Goal: Information Seeking & Learning: Learn about a topic

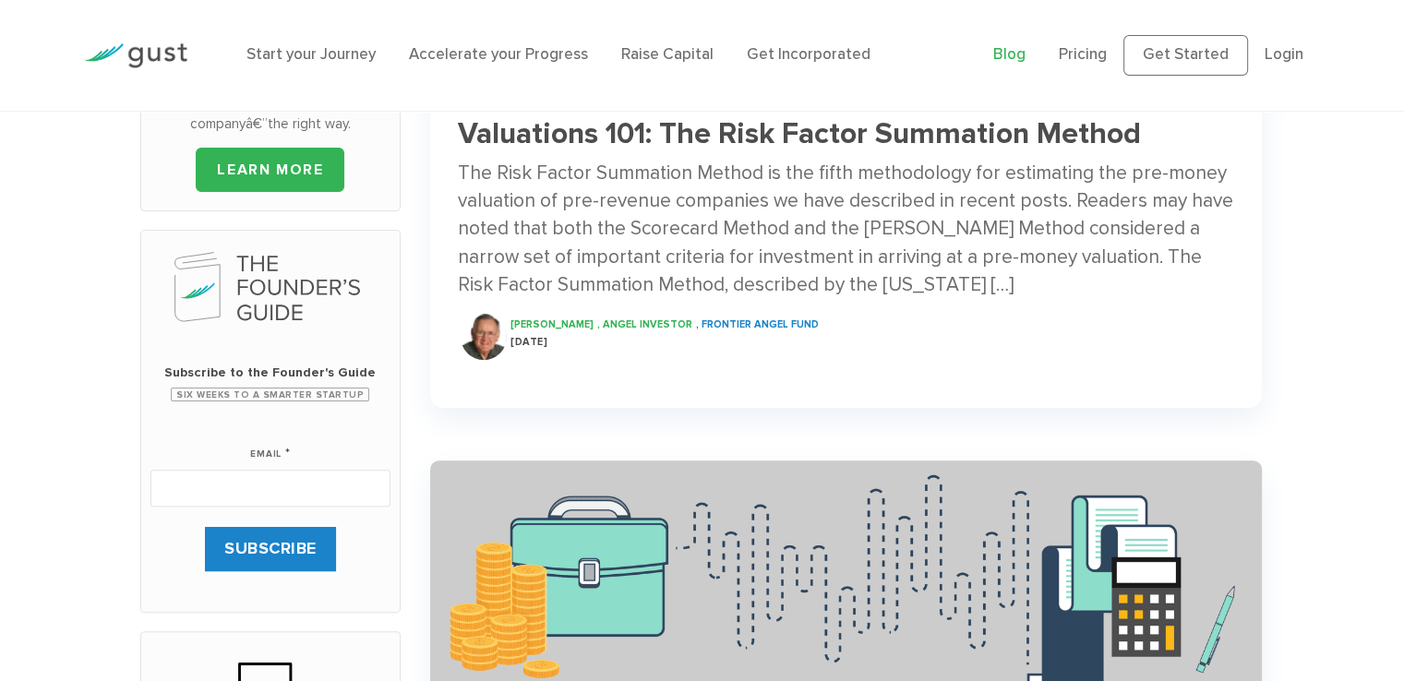
scroll to position [923, 0]
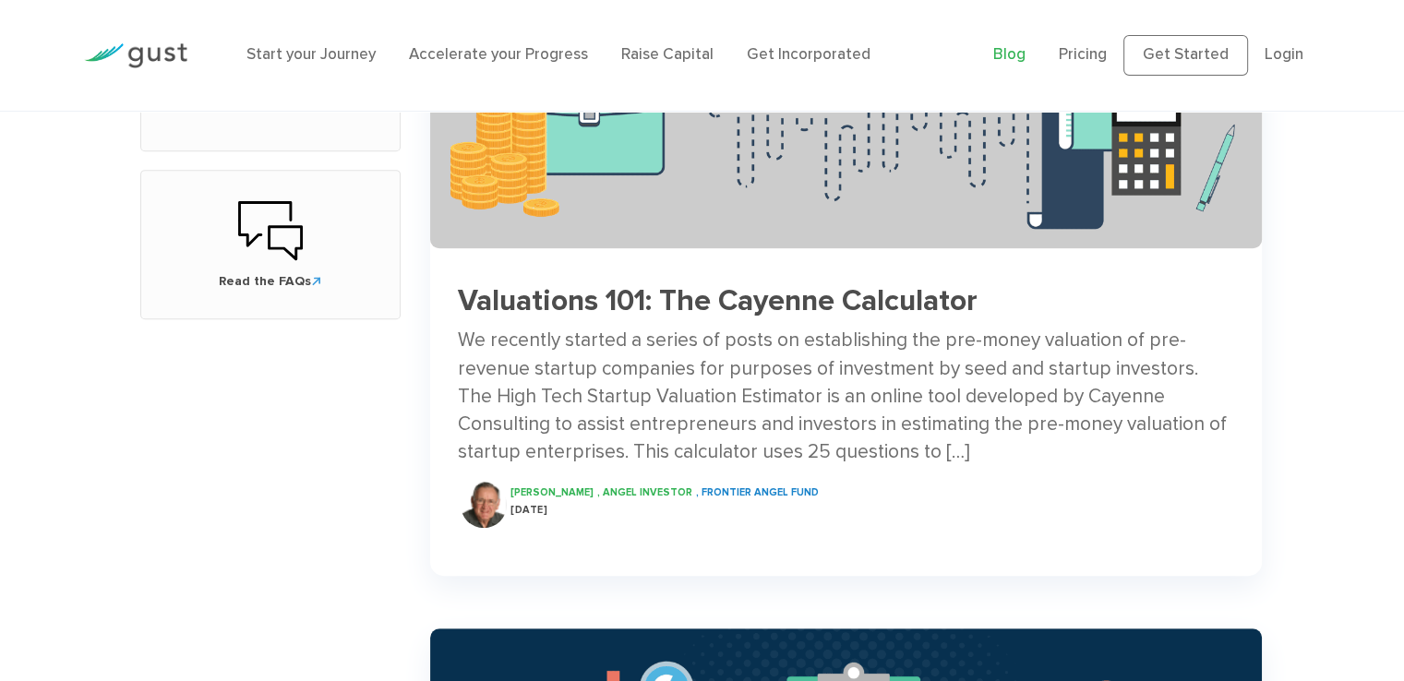
click at [683, 301] on h3 "Valuations 101: The Cayenne Calculator" at bounding box center [846, 301] width 776 height 32
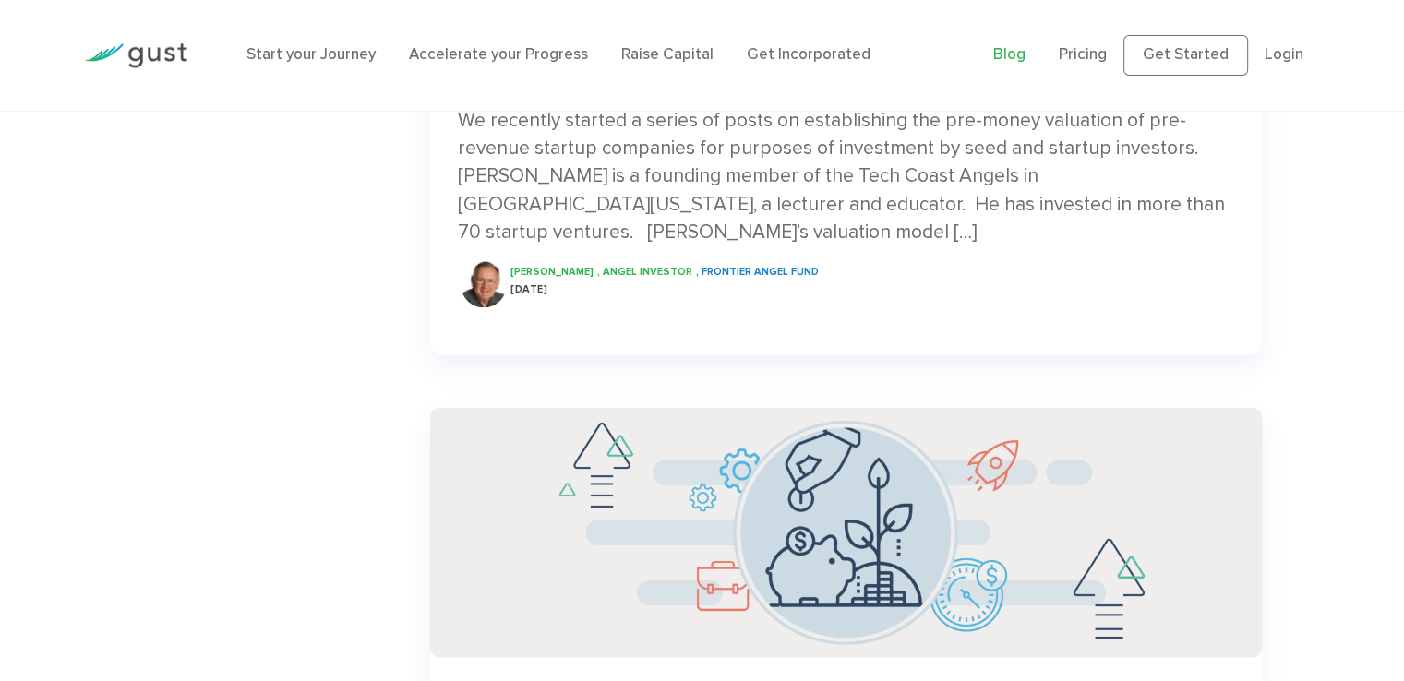
scroll to position [1569, 0]
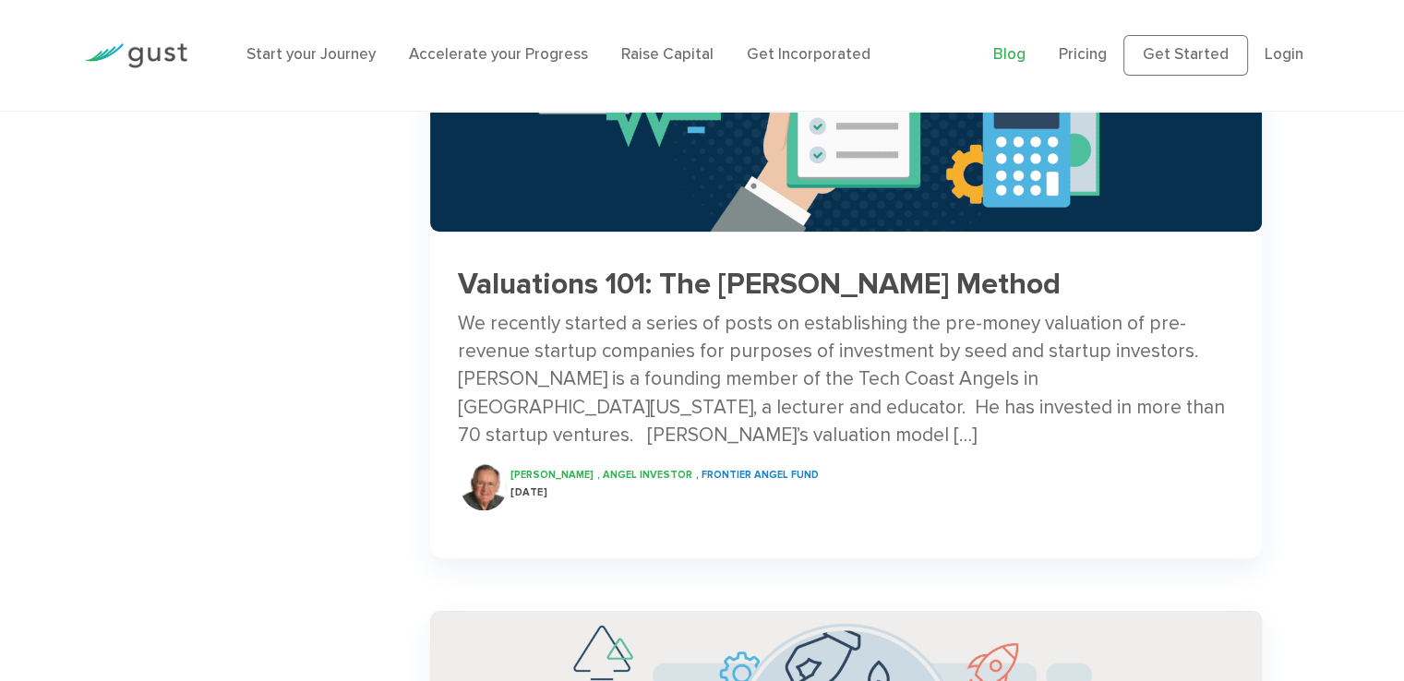
click at [882, 358] on div "We recently started a series of posts on establishing the pre-money valuation o…" at bounding box center [846, 379] width 776 height 139
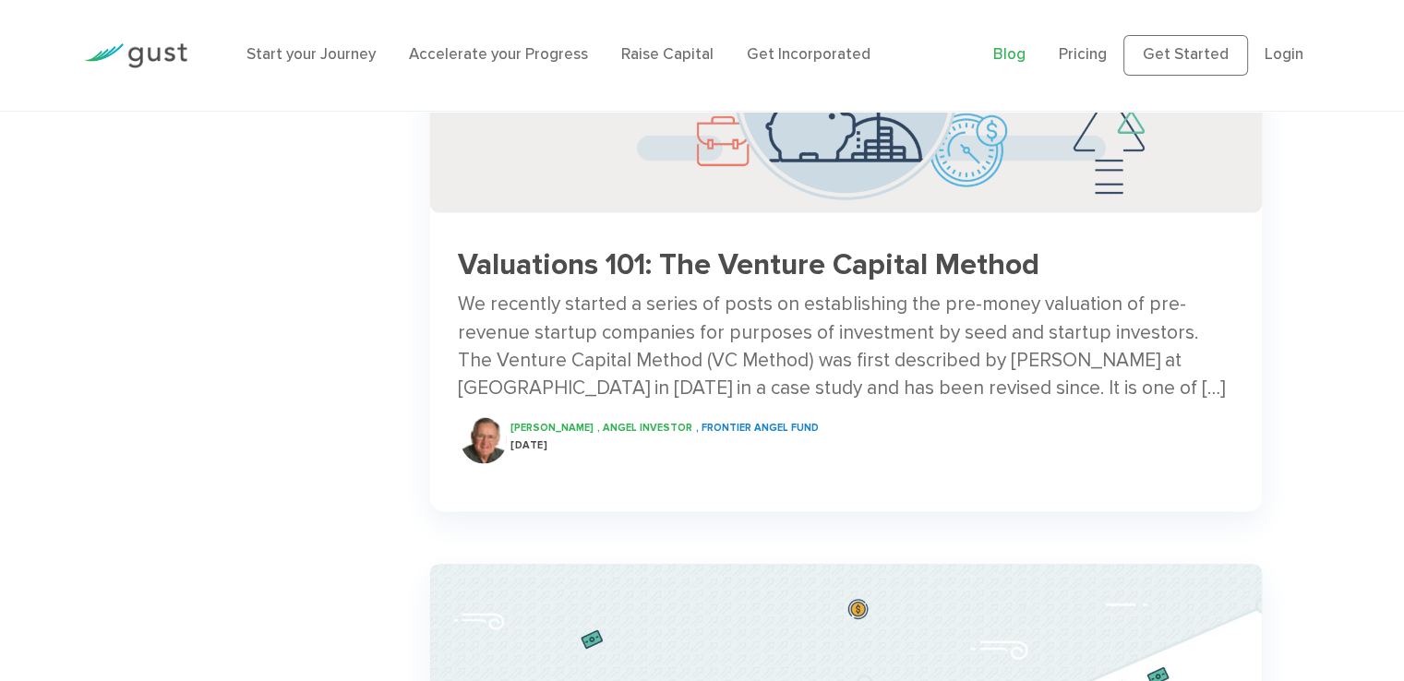
scroll to position [2215, 0]
click at [976, 367] on div "We recently started a series of posts on establishing the pre-money valuation o…" at bounding box center [846, 349] width 776 height 112
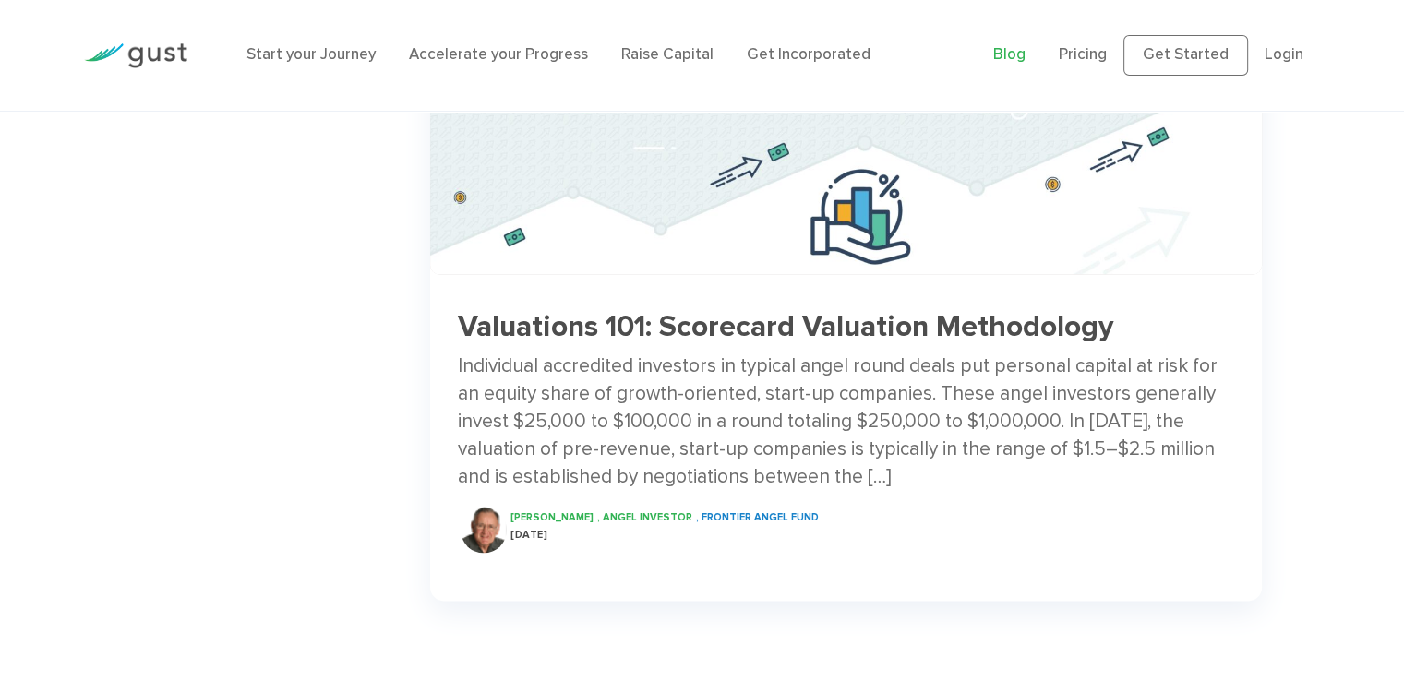
scroll to position [2769, 0]
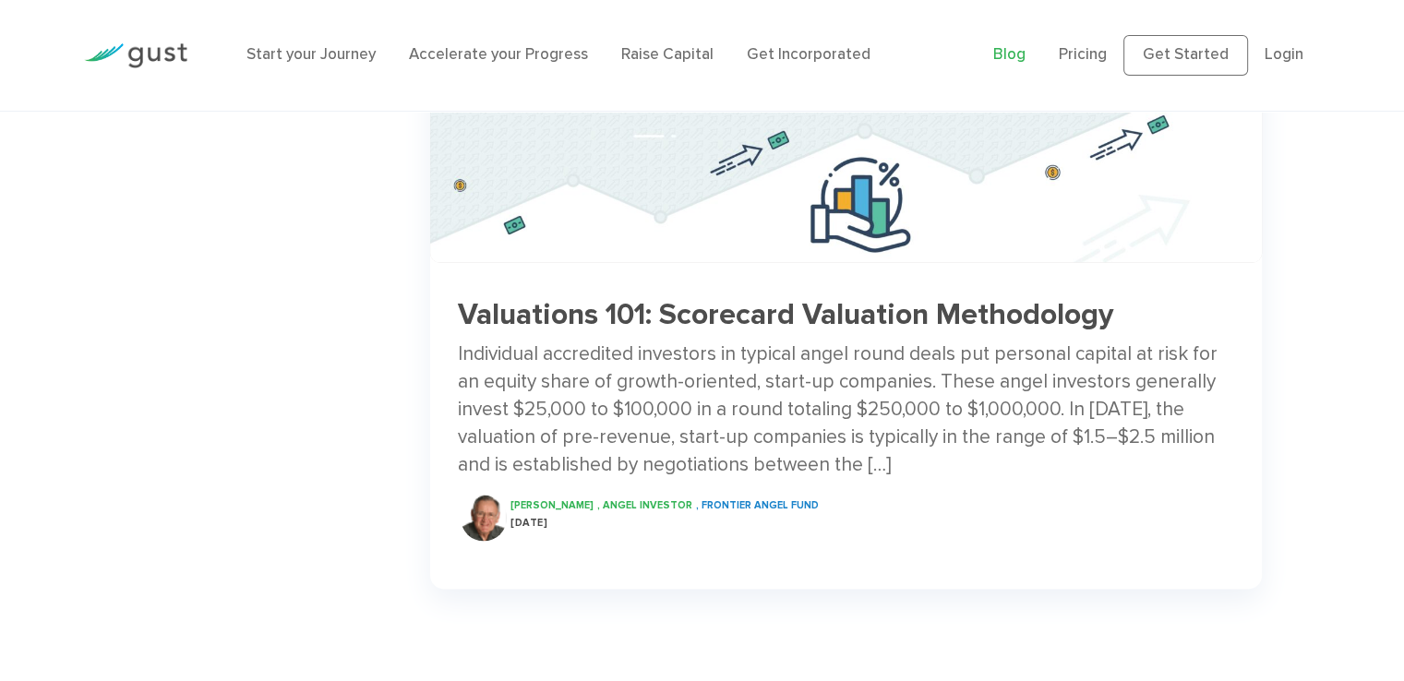
click at [857, 325] on h3 "Valuations 101: Scorecard Valuation Methodology" at bounding box center [846, 315] width 776 height 32
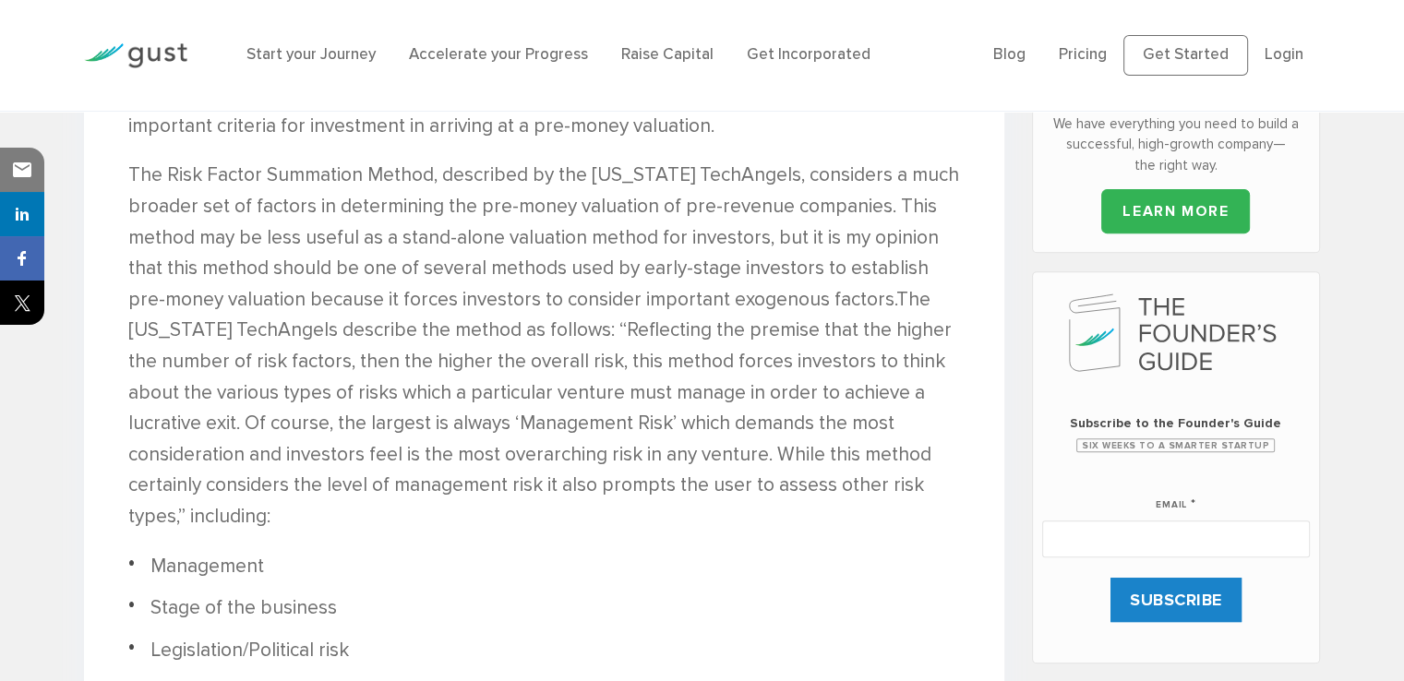
scroll to position [222, 0]
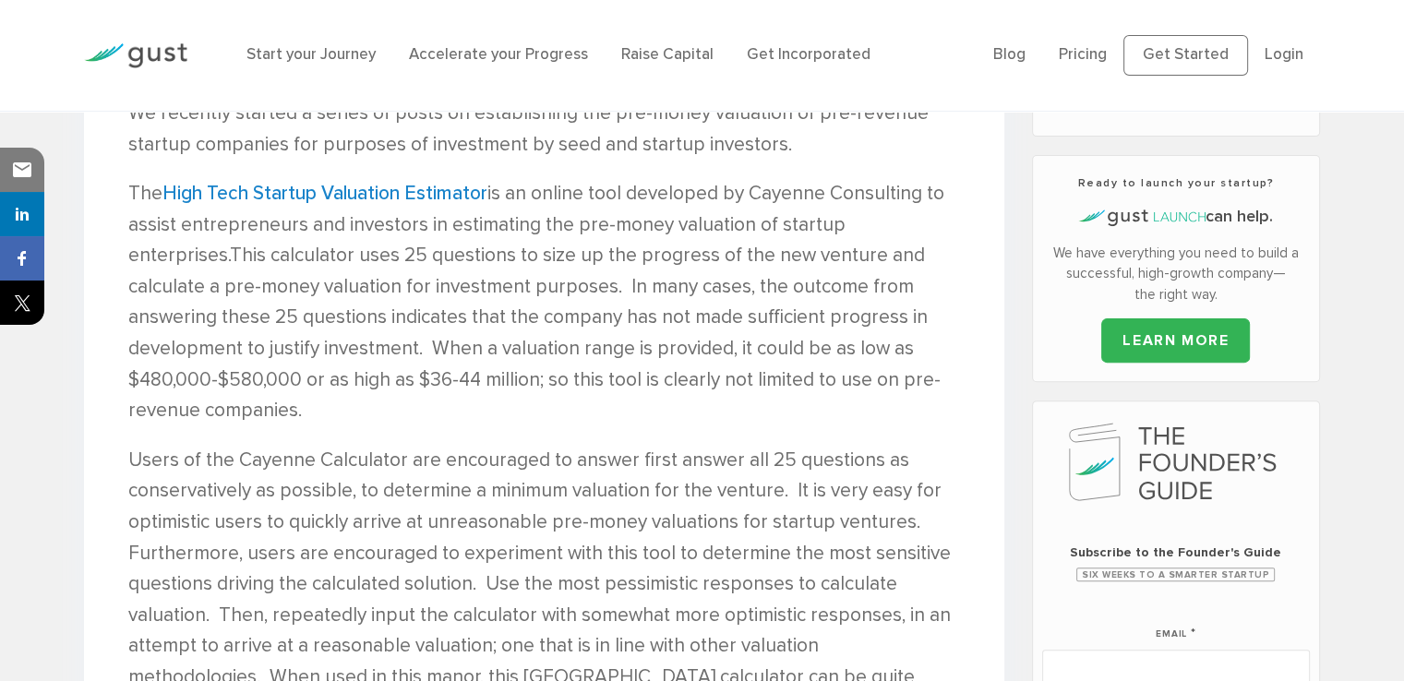
scroll to position [92, 0]
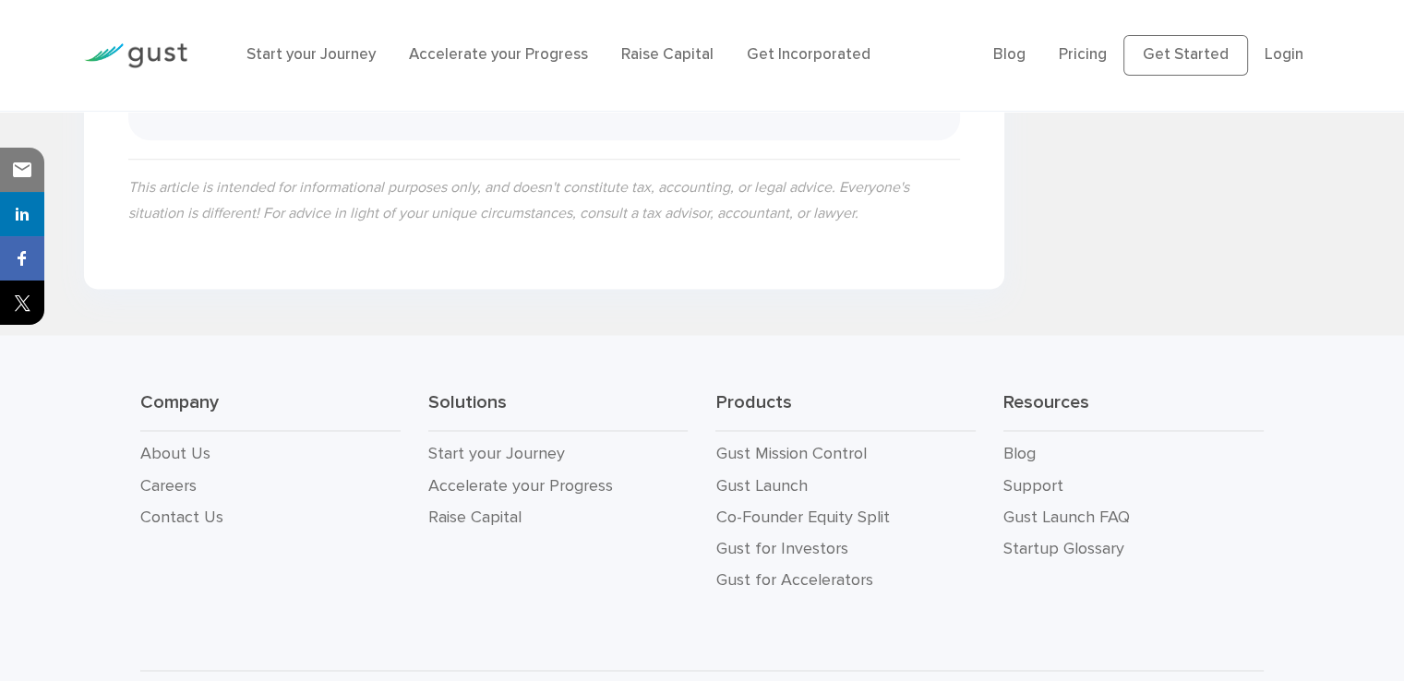
scroll to position [2417, 0]
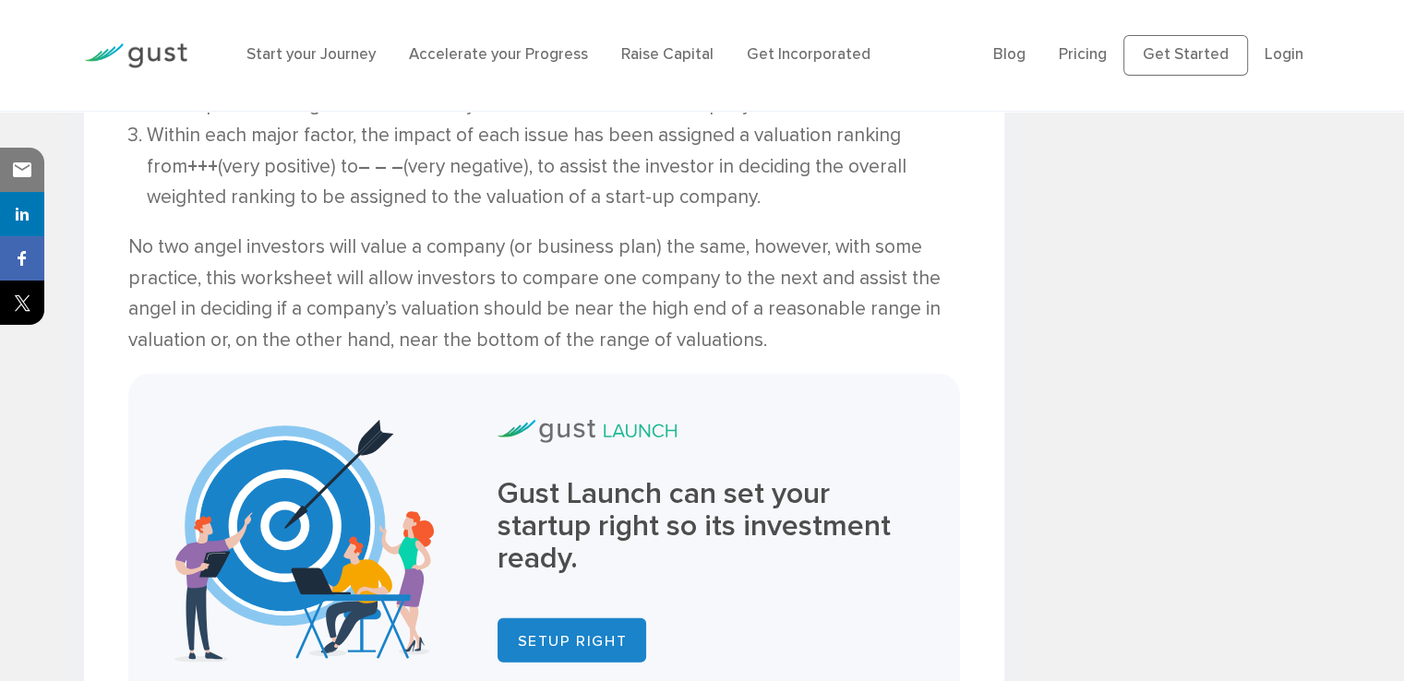
scroll to position [4740, 0]
